Goal: Register for event/course

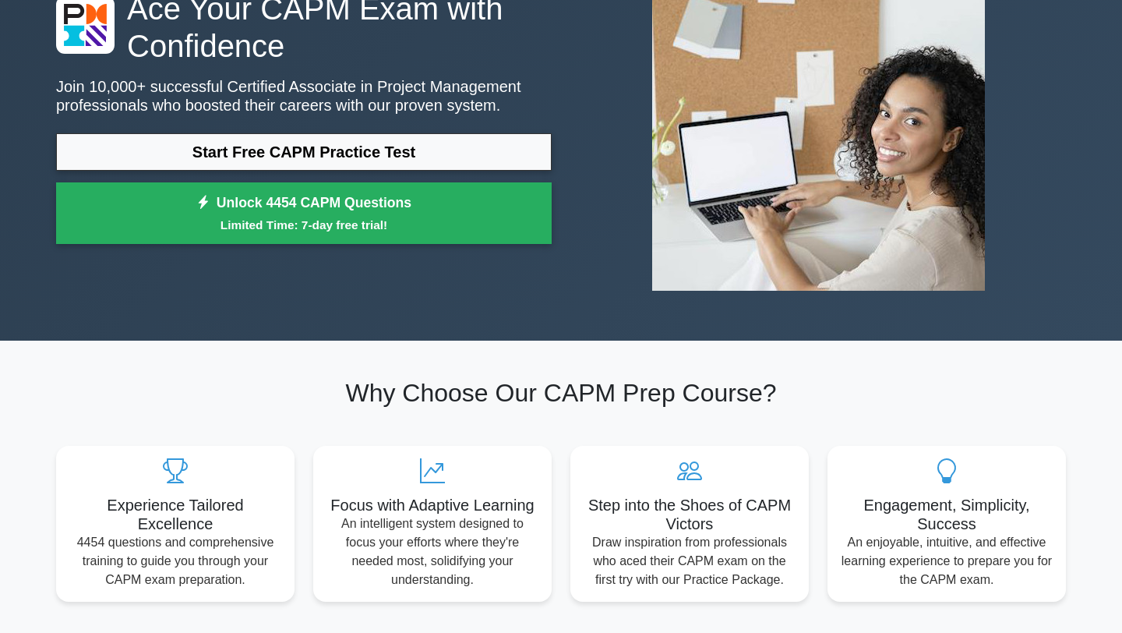
scroll to position [152, 0]
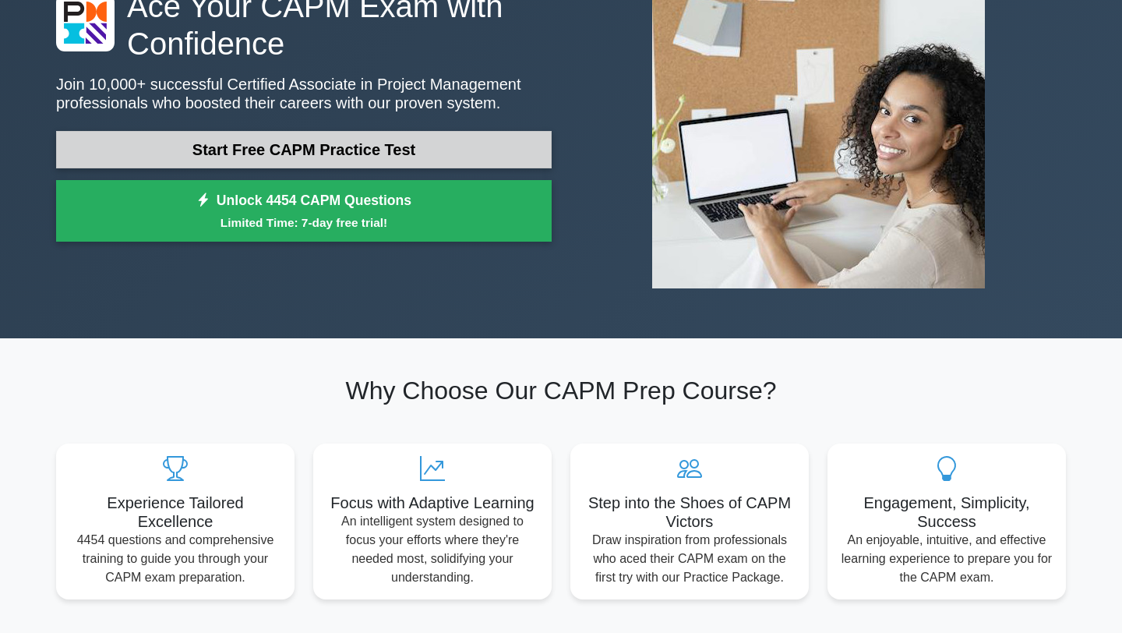
click at [407, 151] on link "Start Free CAPM Practice Test" at bounding box center [303, 149] width 495 height 37
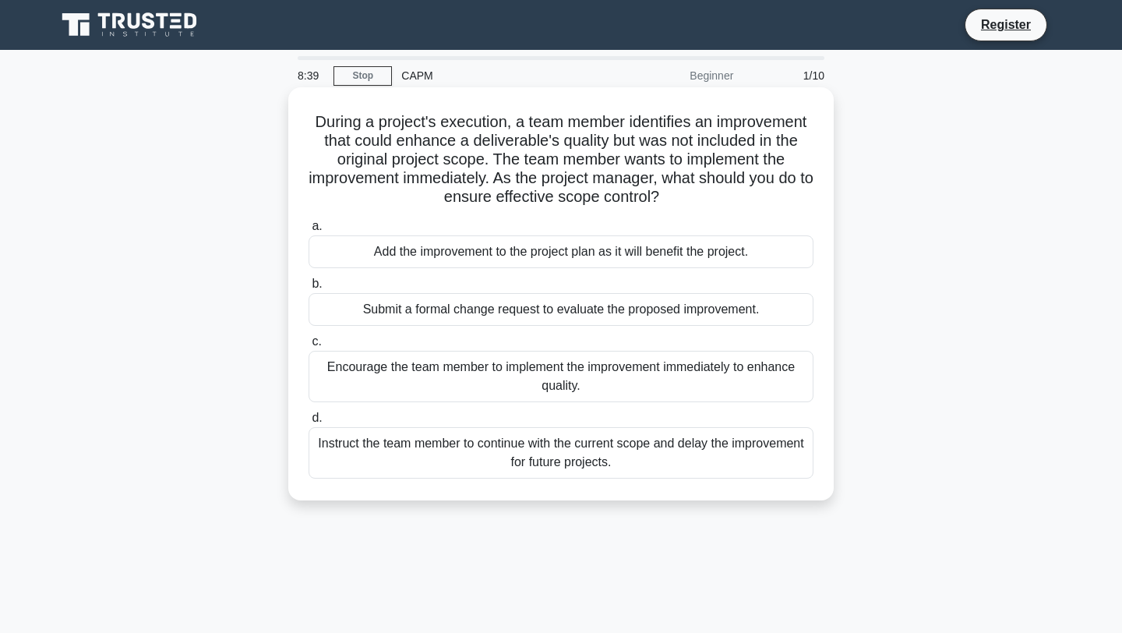
click at [474, 319] on div "Submit a formal change request to evaluate the proposed improvement." at bounding box center [561, 309] width 505 height 33
click at [309, 289] on input "b. Submit a formal change request to evaluate the proposed improvement." at bounding box center [309, 284] width 0 height 10
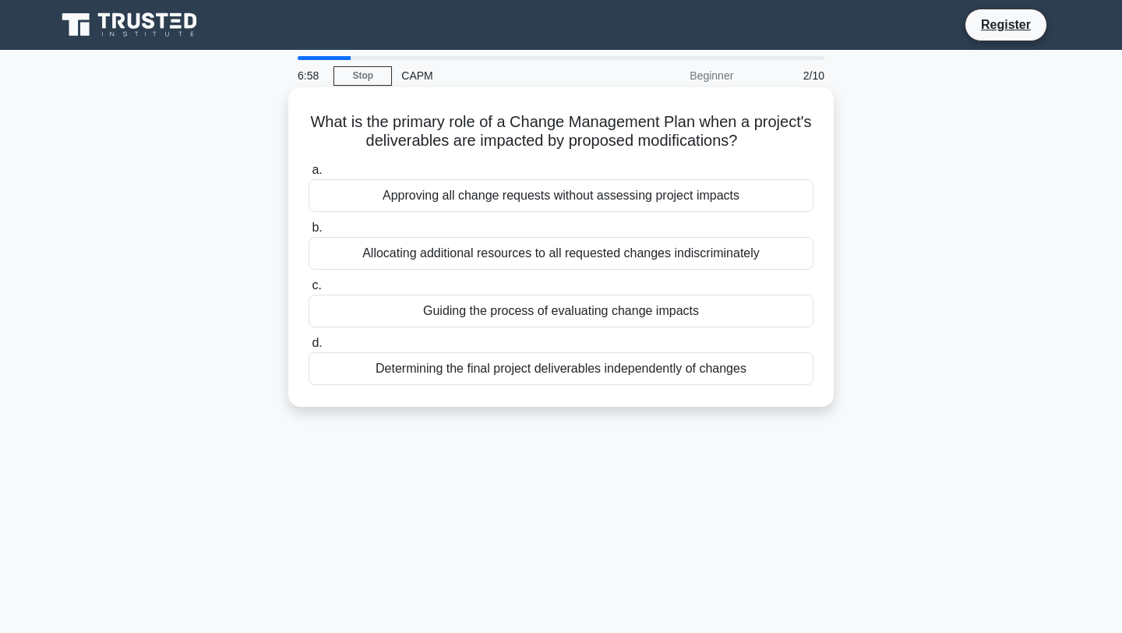
click at [577, 254] on div "Allocating additional resources to all requested changes indiscriminately" at bounding box center [561, 253] width 505 height 33
click at [309, 233] on input "b. Allocating additional resources to all requested changes indiscriminately" at bounding box center [309, 228] width 0 height 10
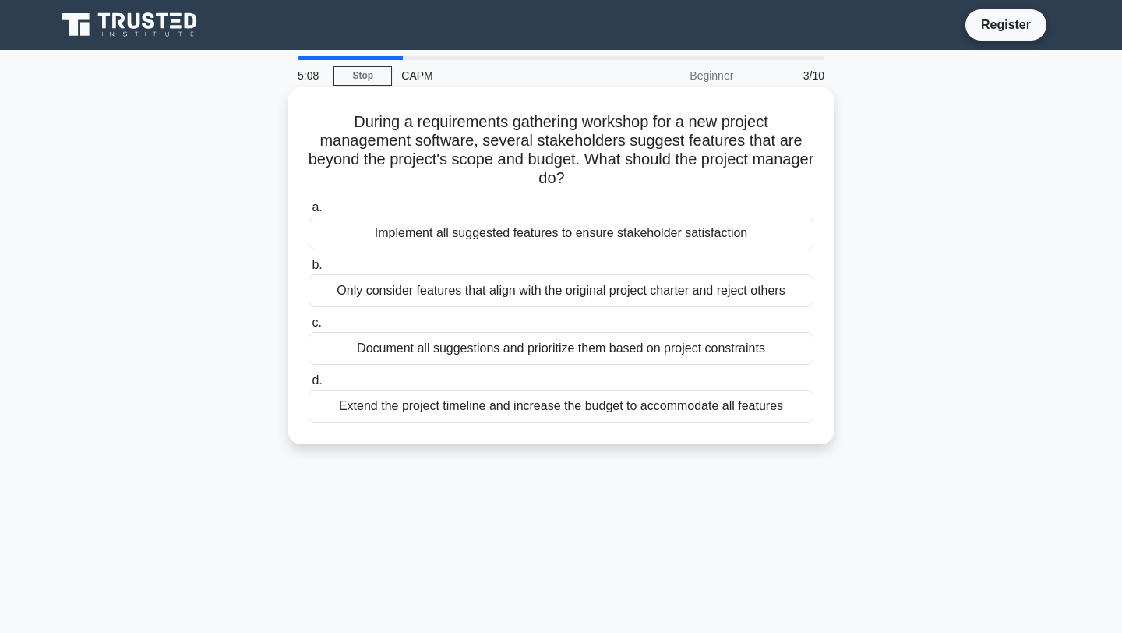
click at [681, 354] on div "Document all suggestions and prioritize them based on project constraints" at bounding box center [561, 348] width 505 height 33
click at [309, 328] on input "c. Document all suggestions and prioritize them based on project constraints" at bounding box center [309, 323] width 0 height 10
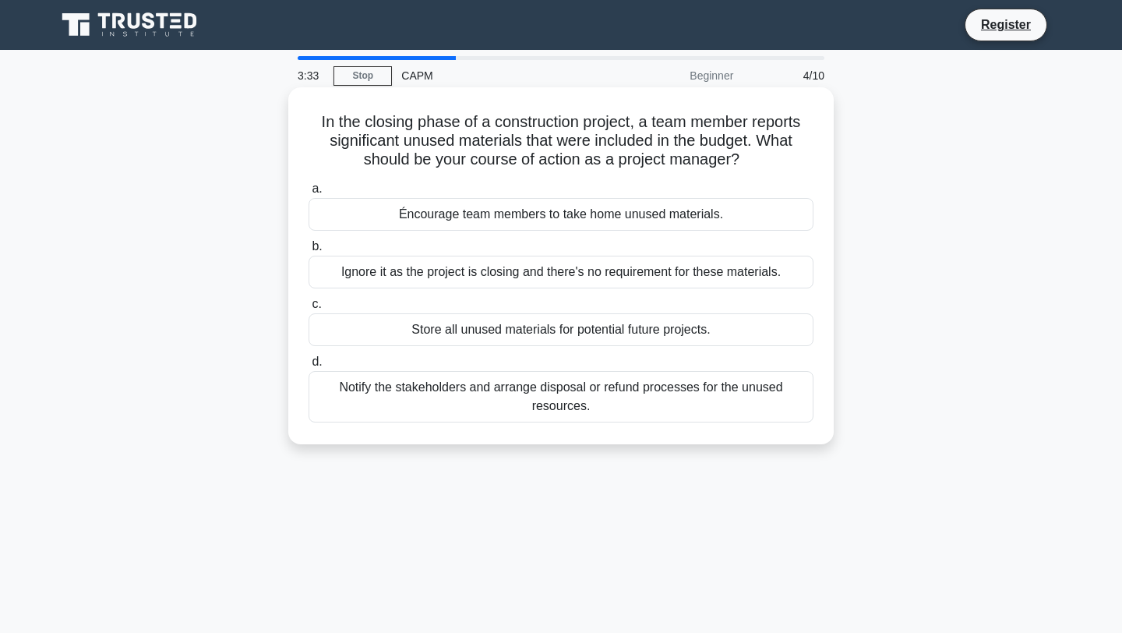
click at [732, 404] on div "Notify the stakeholders and arrange disposal or refund processes for the unused…" at bounding box center [561, 396] width 505 height 51
click at [309, 367] on input "d. Notify the stakeholders and arrange disposal or refund processes for the unu…" at bounding box center [309, 362] width 0 height 10
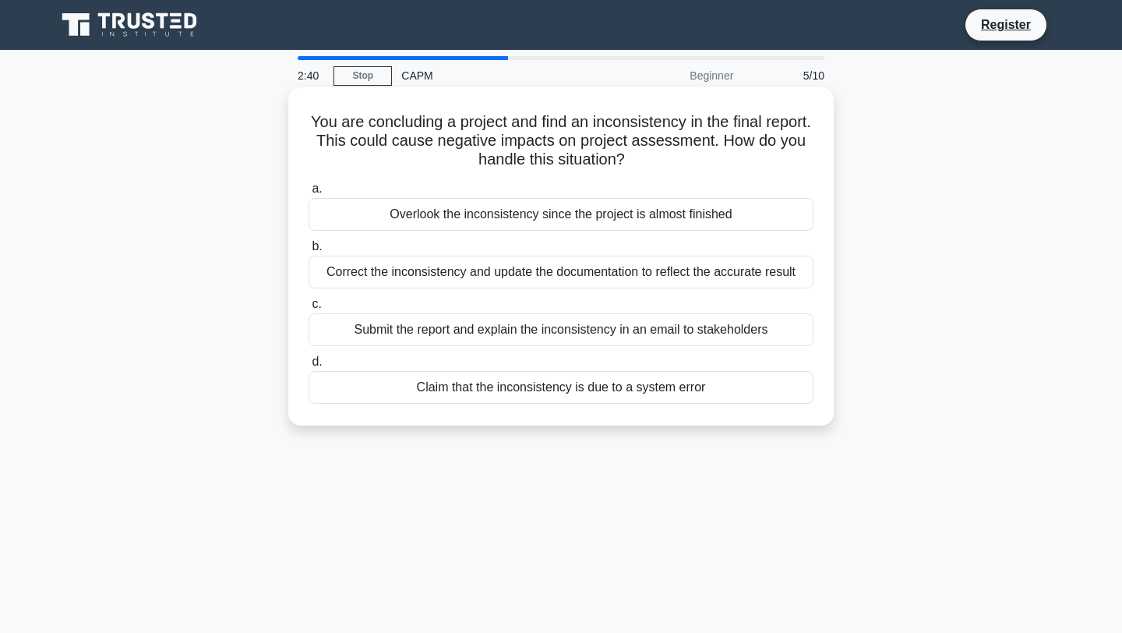
click at [639, 270] on div "Correct the inconsistency and update the documentation to reflect the accurate …" at bounding box center [561, 272] width 505 height 33
click at [309, 252] on input "b. Correct the inconsistency and update the documentation to reflect the accura…" at bounding box center [309, 247] width 0 height 10
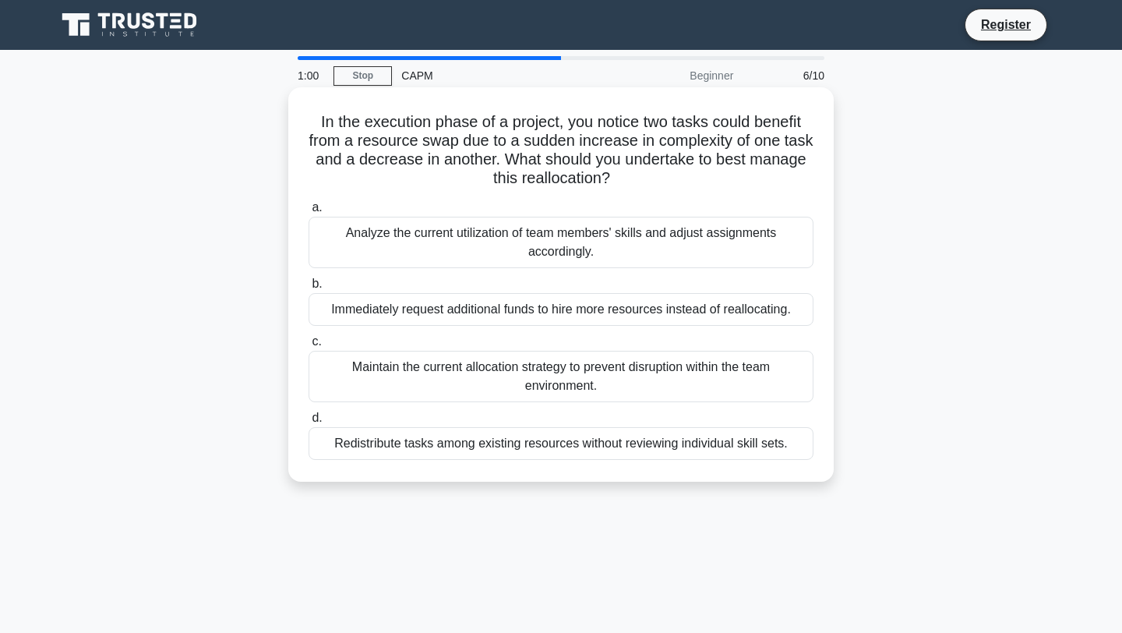
click at [722, 236] on div "Analyze the current utilization of team members' skills and adjust assignments …" at bounding box center [561, 242] width 505 height 51
click at [309, 213] on input "a. Analyze the current utilization of team members' skills and adjust assignmen…" at bounding box center [309, 208] width 0 height 10
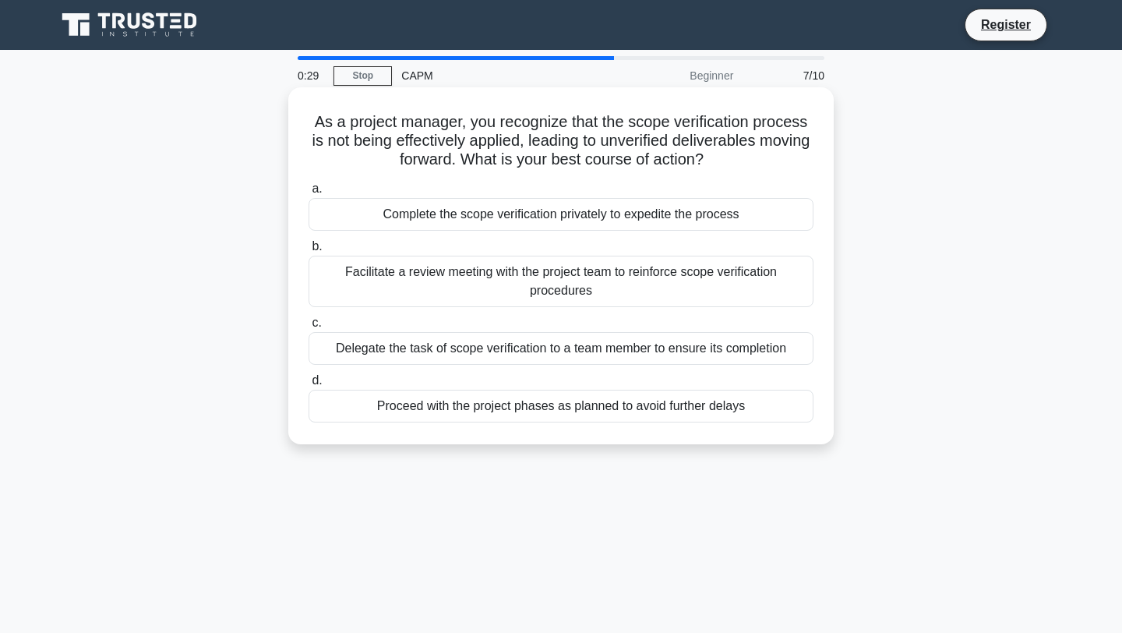
click at [679, 276] on div "Facilitate a review meeting with the project team to reinforce scope verificati…" at bounding box center [561, 281] width 505 height 51
click at [309, 252] on input "b. Facilitate a review meeting with the project team to reinforce scope verific…" at bounding box center [309, 247] width 0 height 10
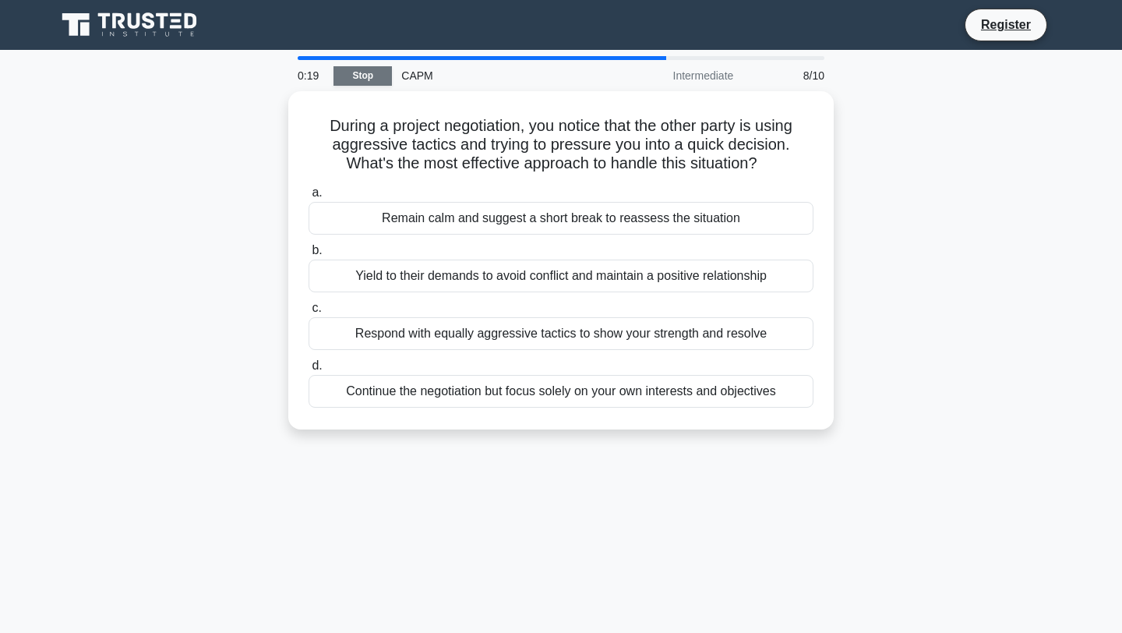
click at [354, 70] on link "Stop" at bounding box center [362, 75] width 58 height 19
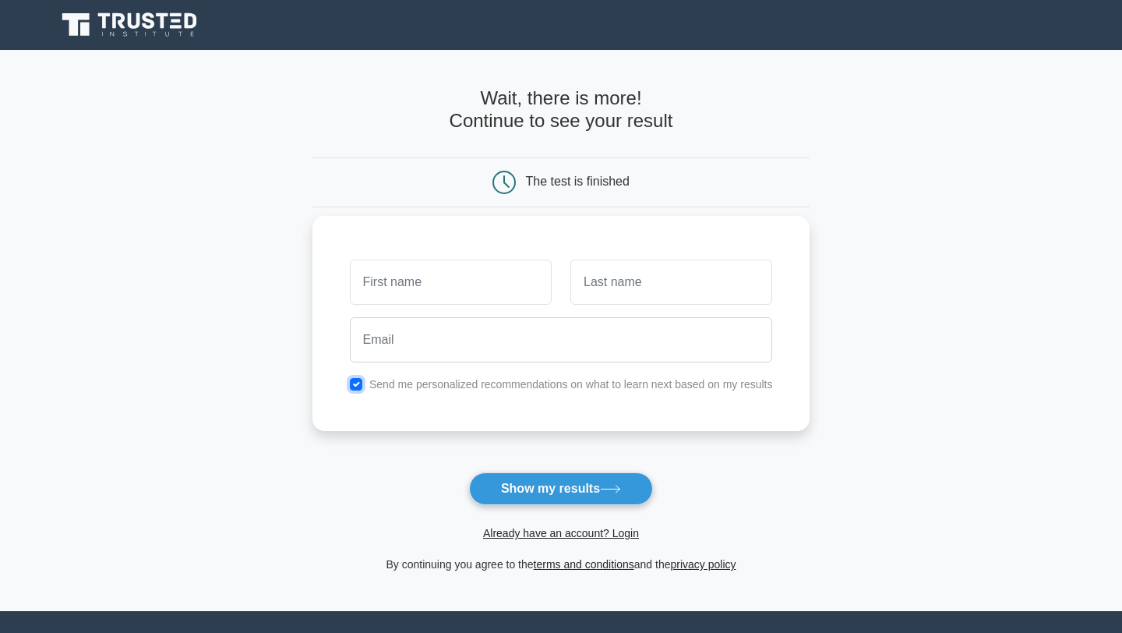
click at [359, 382] on input "checkbox" at bounding box center [356, 384] width 12 height 12
checkbox input "false"
click at [413, 289] on input "text" at bounding box center [451, 281] width 202 height 45
click at [446, 301] on input "text" at bounding box center [451, 281] width 202 height 45
type input "ADP"
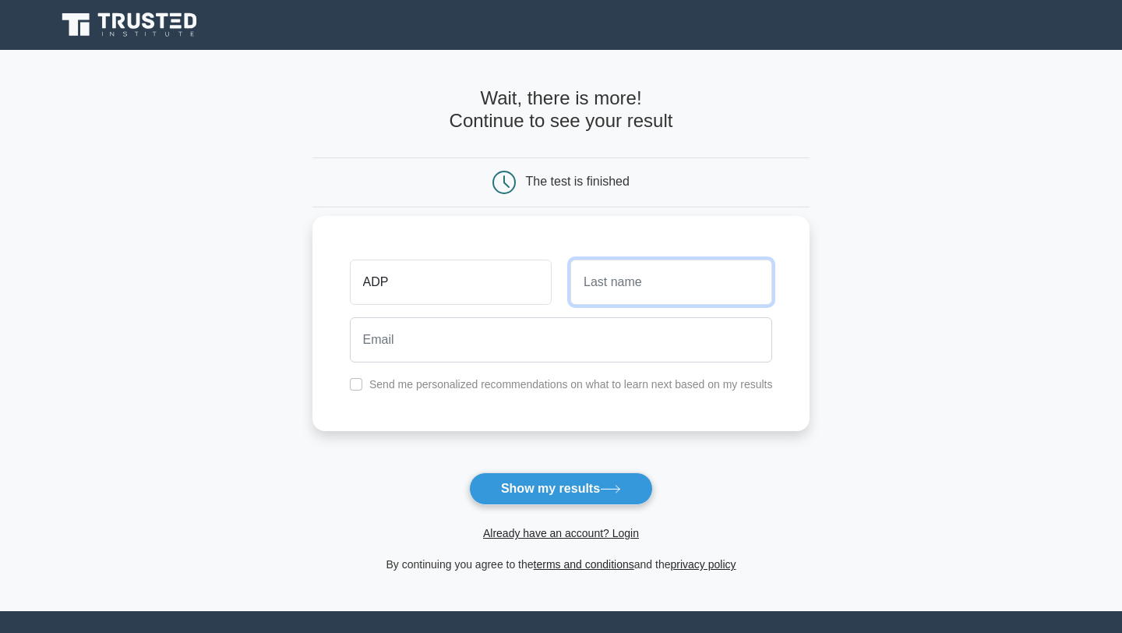
click at [637, 274] on input "text" at bounding box center [671, 281] width 202 height 45
type input "ADP"
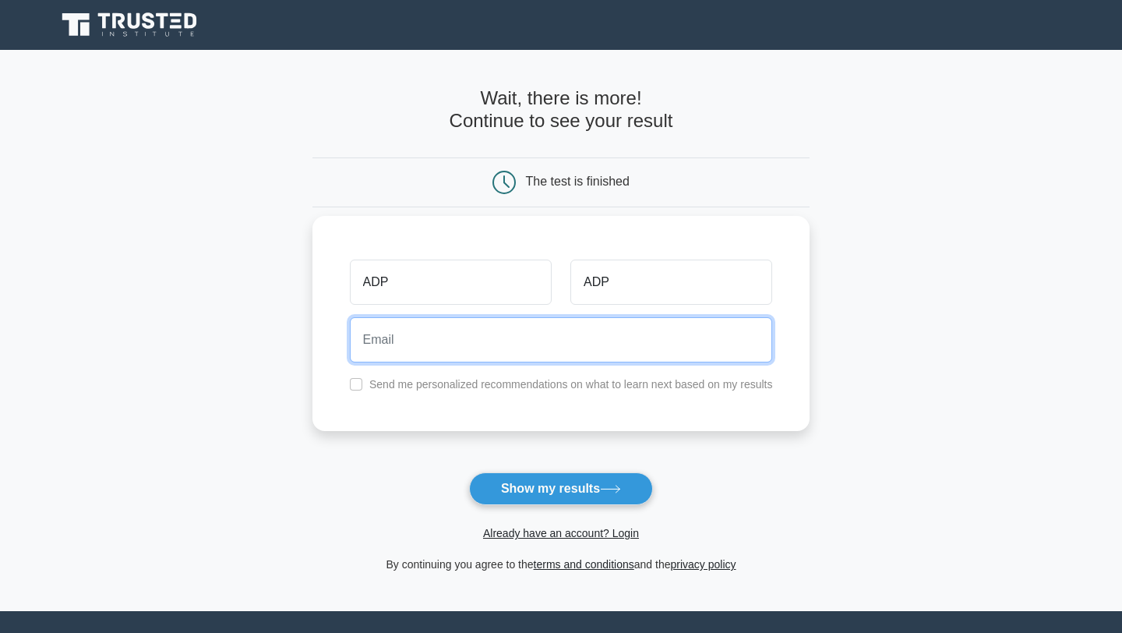
click at [598, 337] on input "email" at bounding box center [561, 339] width 423 height 45
type input "A"
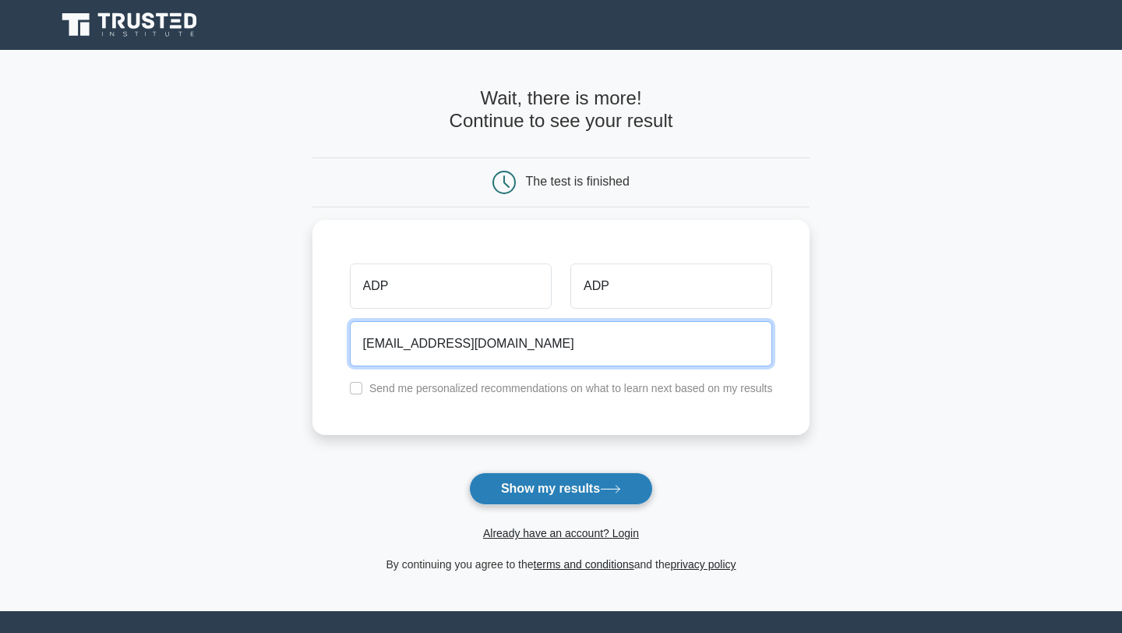
type input "[EMAIL_ADDRESS][DOMAIN_NAME]"
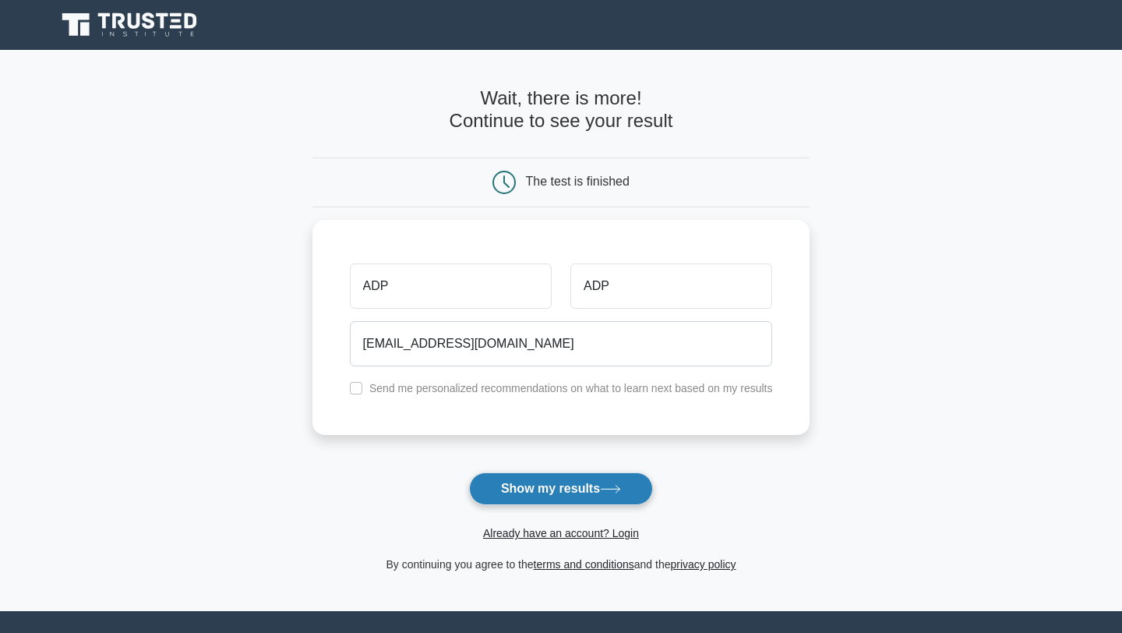
click at [533, 485] on button "Show my results" at bounding box center [561, 488] width 184 height 33
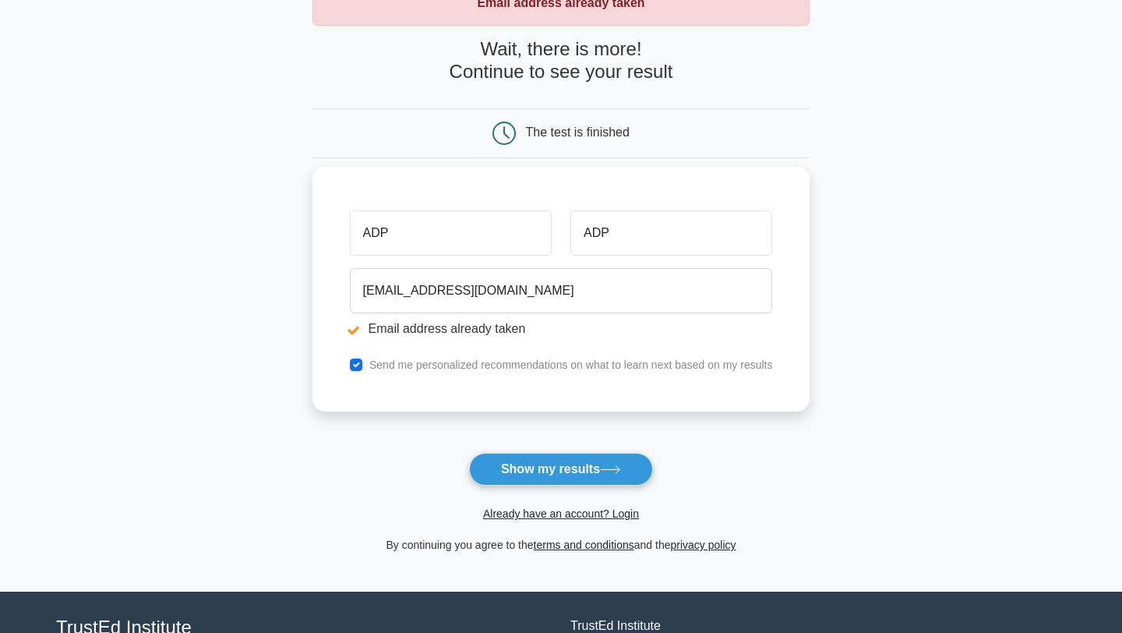
scroll to position [185, 0]
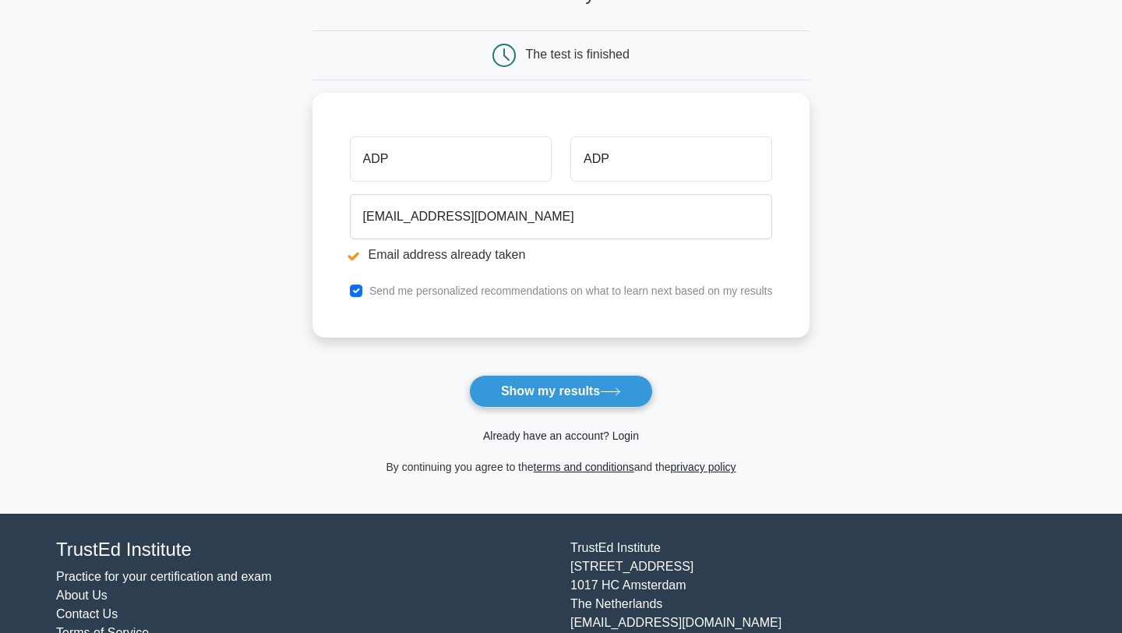
click at [621, 434] on link "Already have an account? Login" at bounding box center [561, 435] width 156 height 12
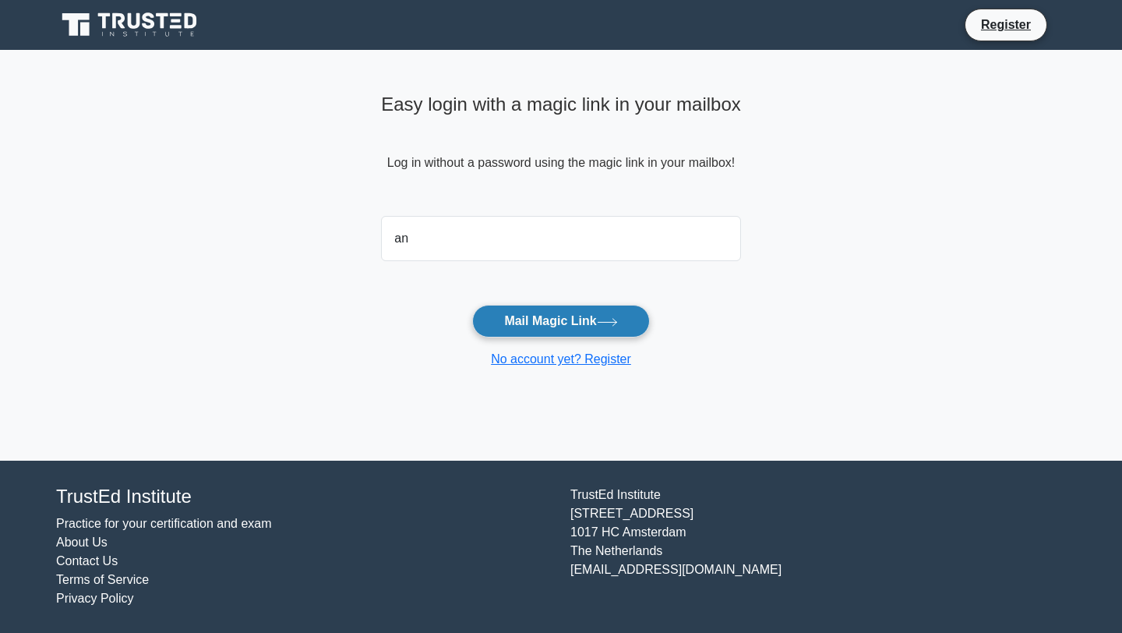
type input "[EMAIL_ADDRESS][DOMAIN_NAME]"
click at [580, 311] on button "Mail Magic Link" at bounding box center [560, 321] width 177 height 33
